Goal: Find contact information: Find contact information

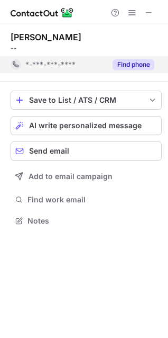
scroll to position [213, 168]
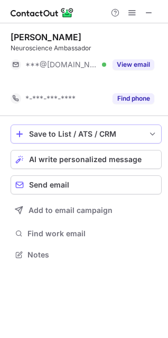
scroll to position [230, 168]
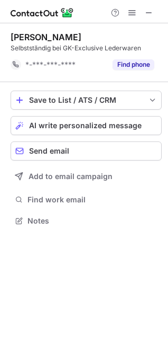
scroll to position [213, 168]
click at [54, 36] on div "Bert Hagedorn" at bounding box center [46, 37] width 71 height 11
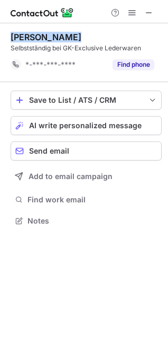
click at [54, 36] on div "Bert Hagedorn" at bounding box center [46, 37] width 71 height 11
copy div "Bert Hagedorn"
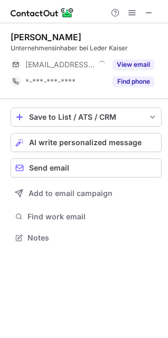
scroll to position [230, 168]
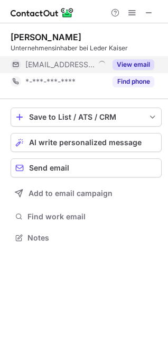
click at [140, 61] on button "View email" at bounding box center [134, 64] width 42 height 11
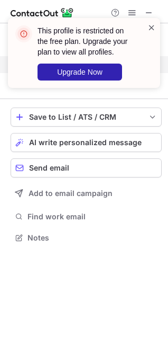
click at [151, 29] on span at bounding box center [152, 27] width 8 height 11
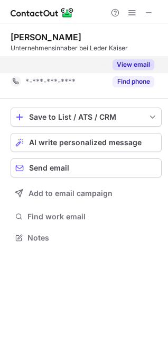
scroll to position [213, 168]
